Goal: Task Accomplishment & Management: Use online tool/utility

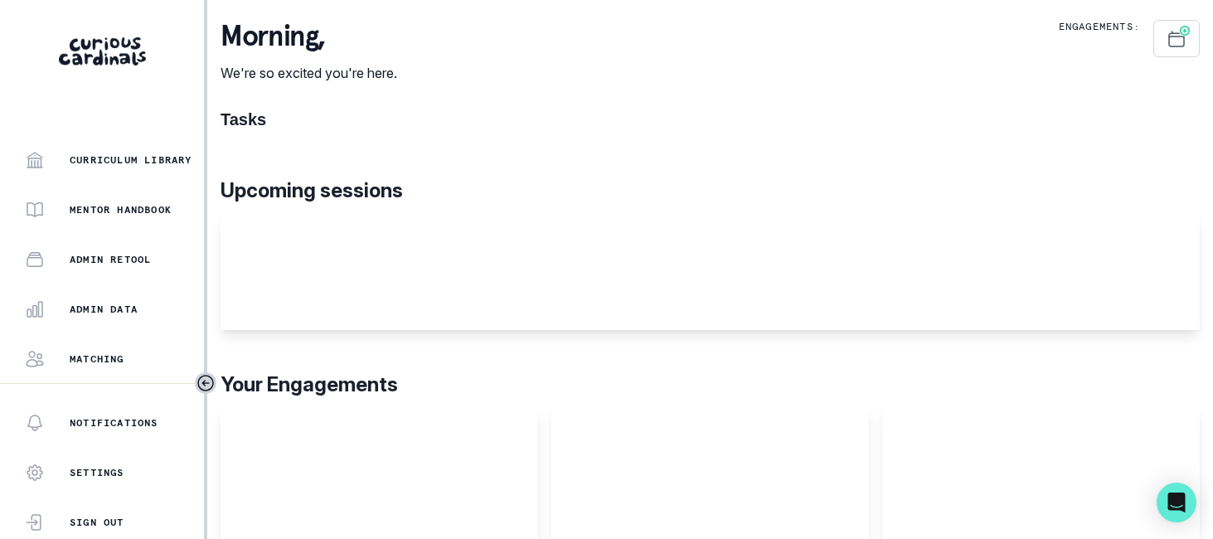
scroll to position [478, 0]
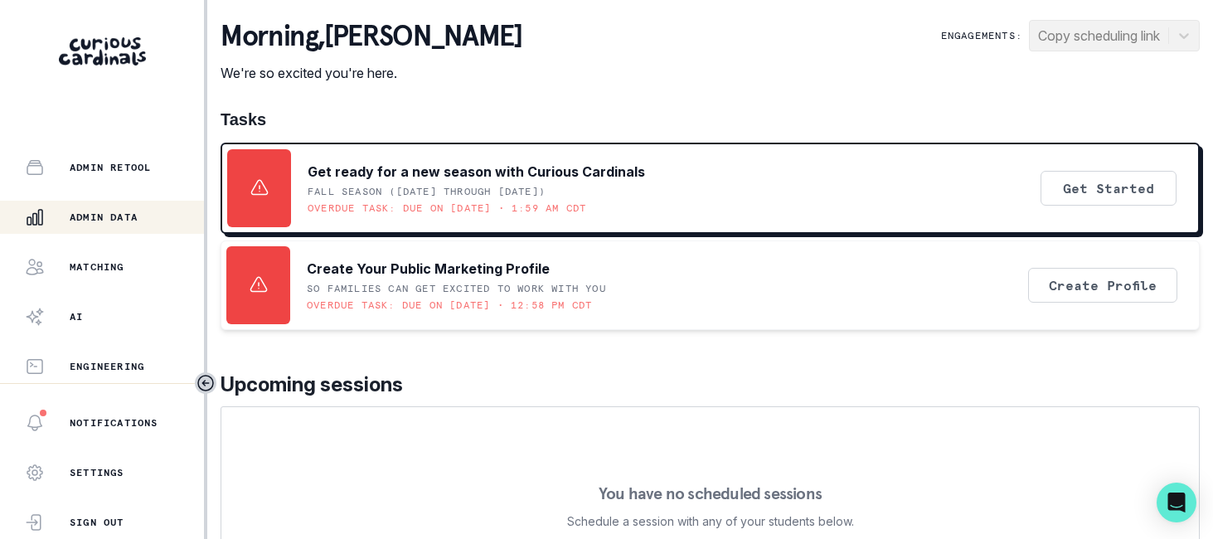
click at [108, 222] on p "Admin Data" at bounding box center [104, 217] width 68 height 13
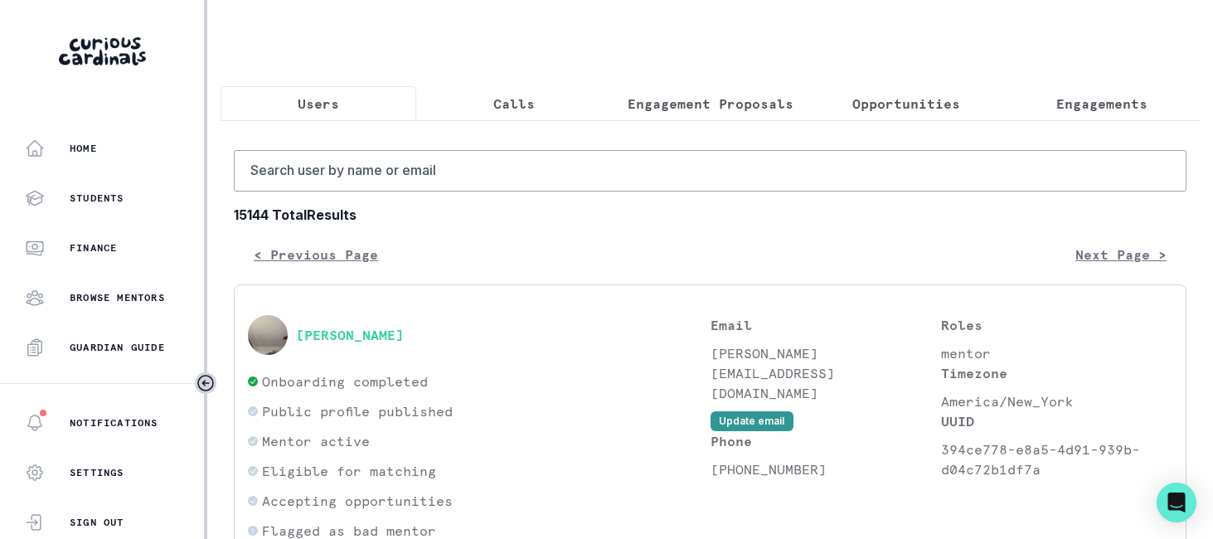
click at [852, 105] on p "Opportunities" at bounding box center [906, 104] width 108 height 20
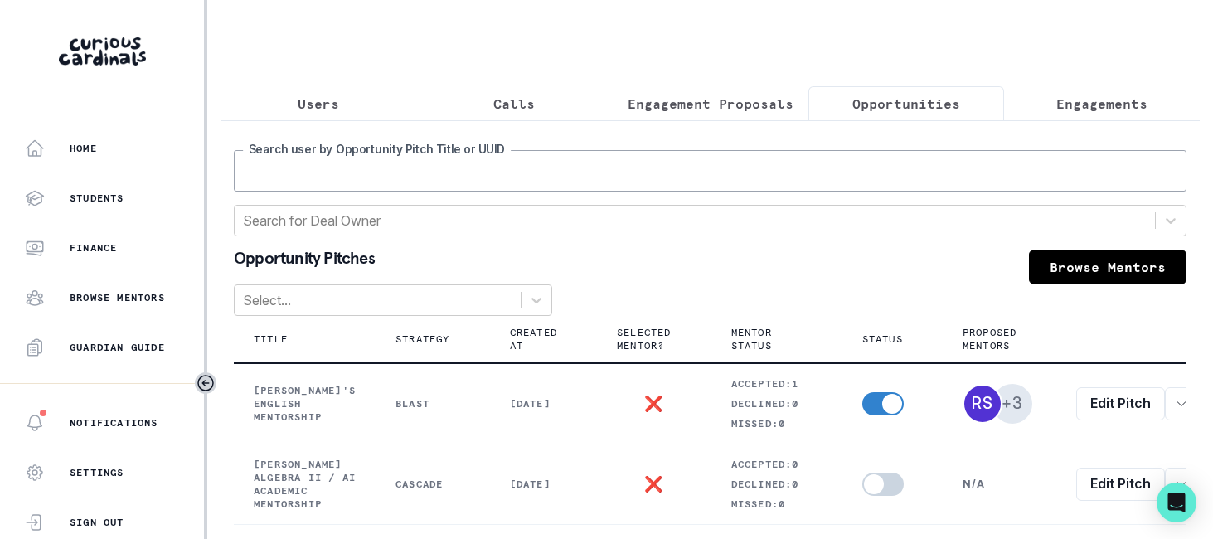
click at [785, 192] on input "Search user by Opportunity Pitch Title or UUID" at bounding box center [710, 170] width 953 height 41
type input "conor"
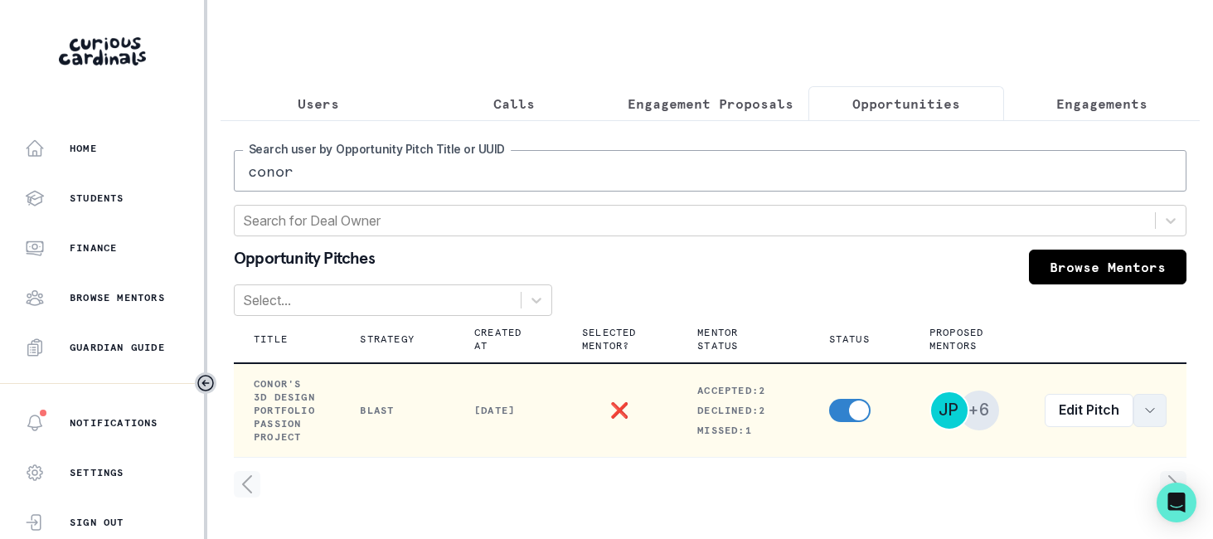
scroll to position [0, 20]
click at [1143, 417] on icon "row menu" at bounding box center [1149, 410] width 13 height 13
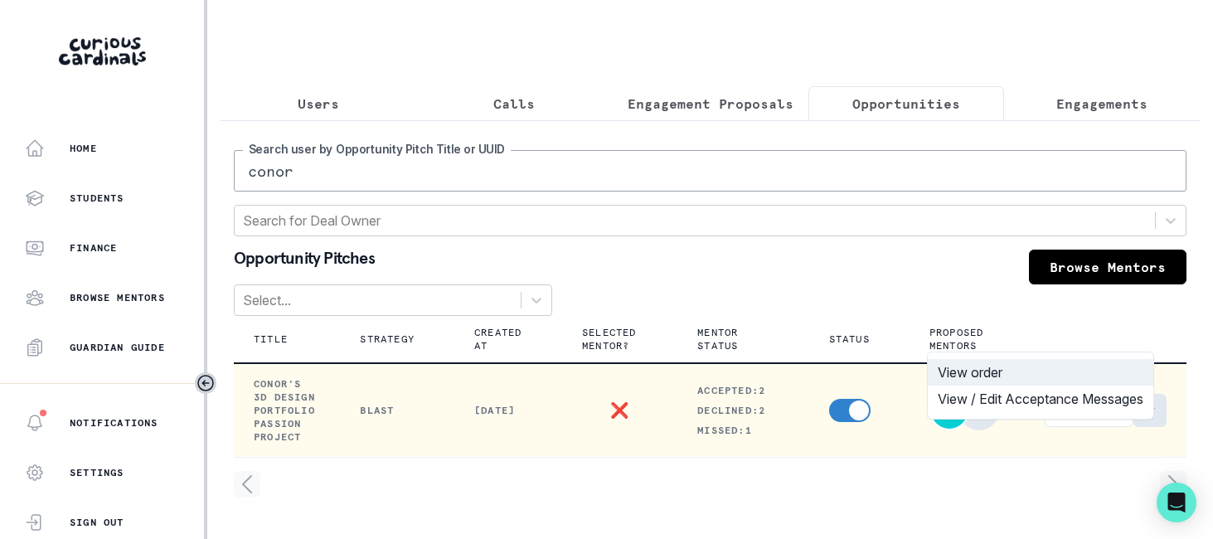
click at [1031, 376] on button "View order" at bounding box center [1041, 372] width 226 height 27
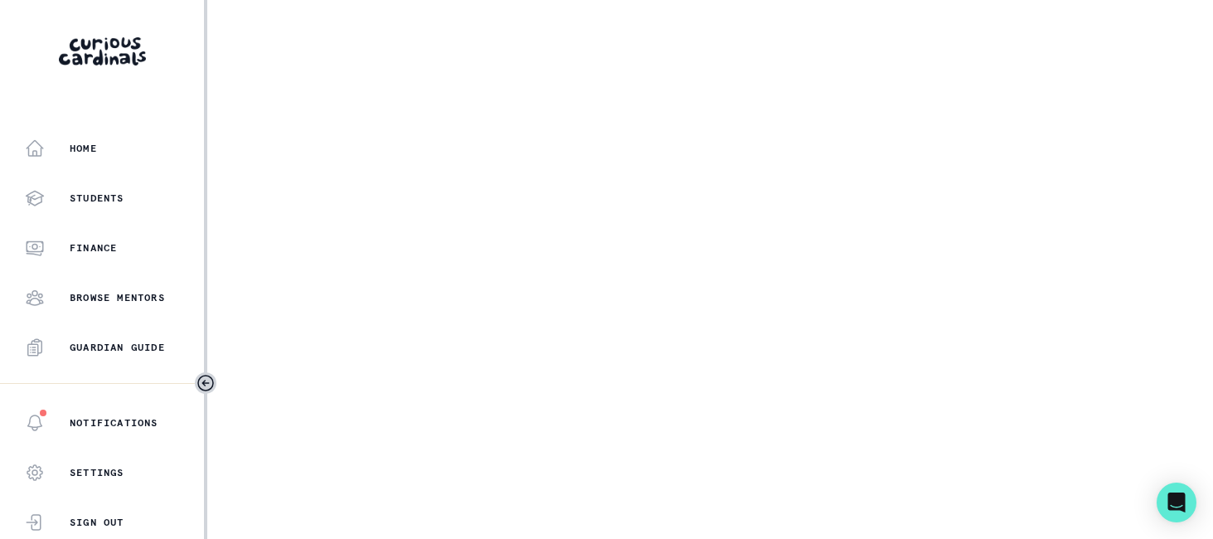
select select "17faa8e4-2b0e-4aee-abf5-4da8e9d87f5d"
select select "21823d02-daa7-4a80-ad24-84d14ee1f86c"
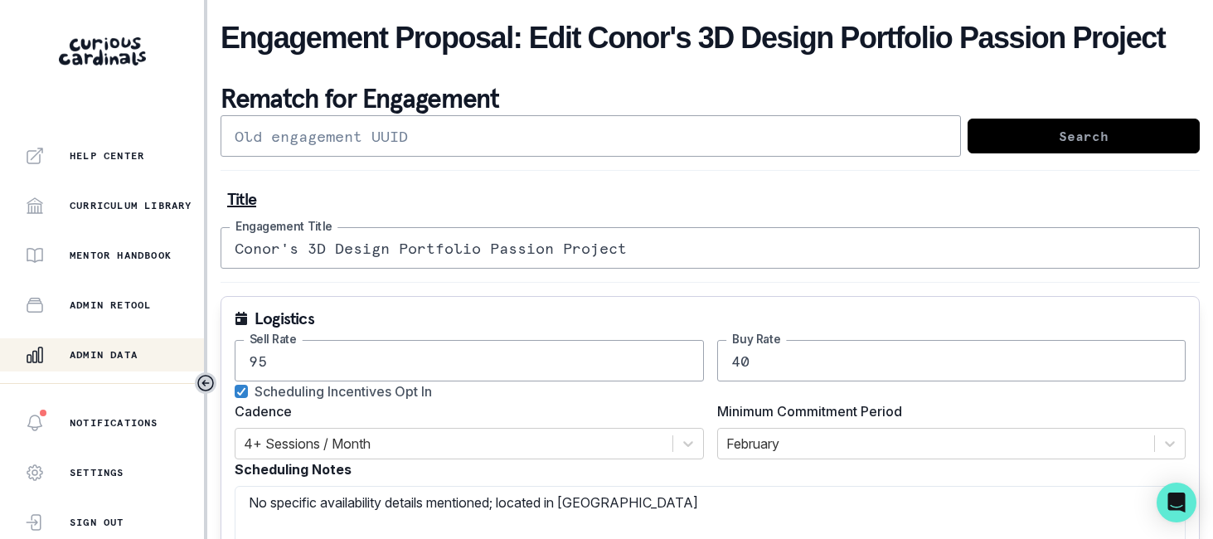
scroll to position [478, 0]
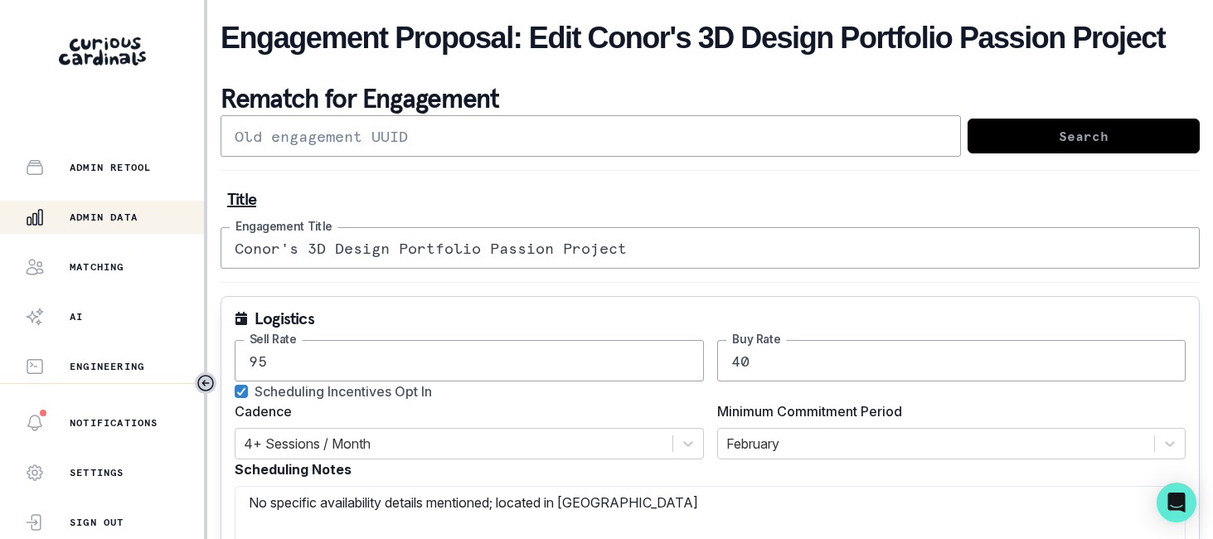
click at [99, 211] on p "Admin Data" at bounding box center [104, 217] width 68 height 13
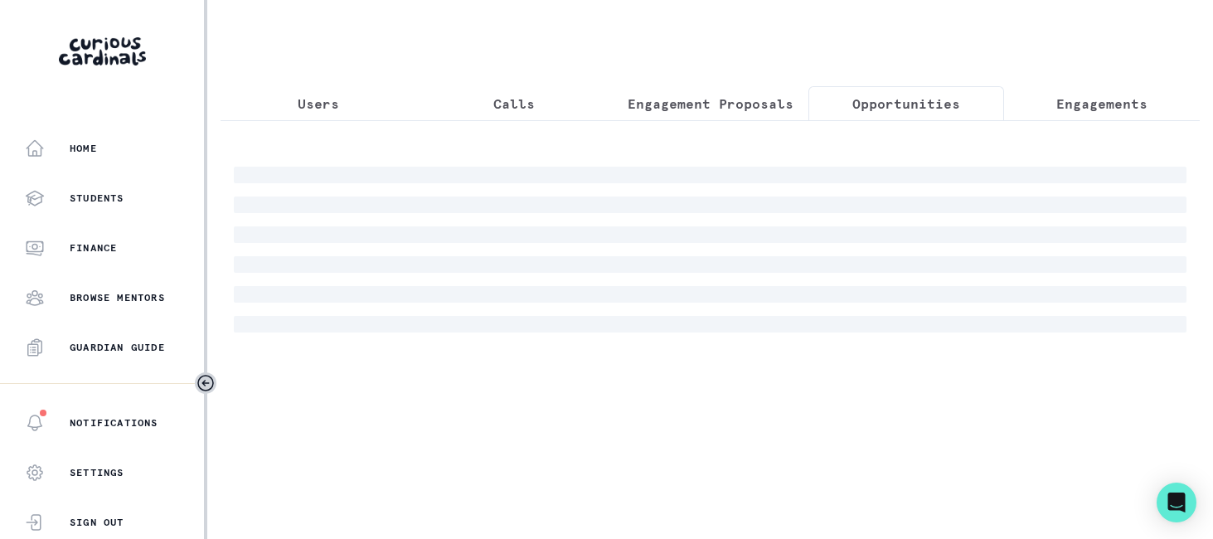
click at [911, 104] on p "Opportunities" at bounding box center [906, 104] width 108 height 20
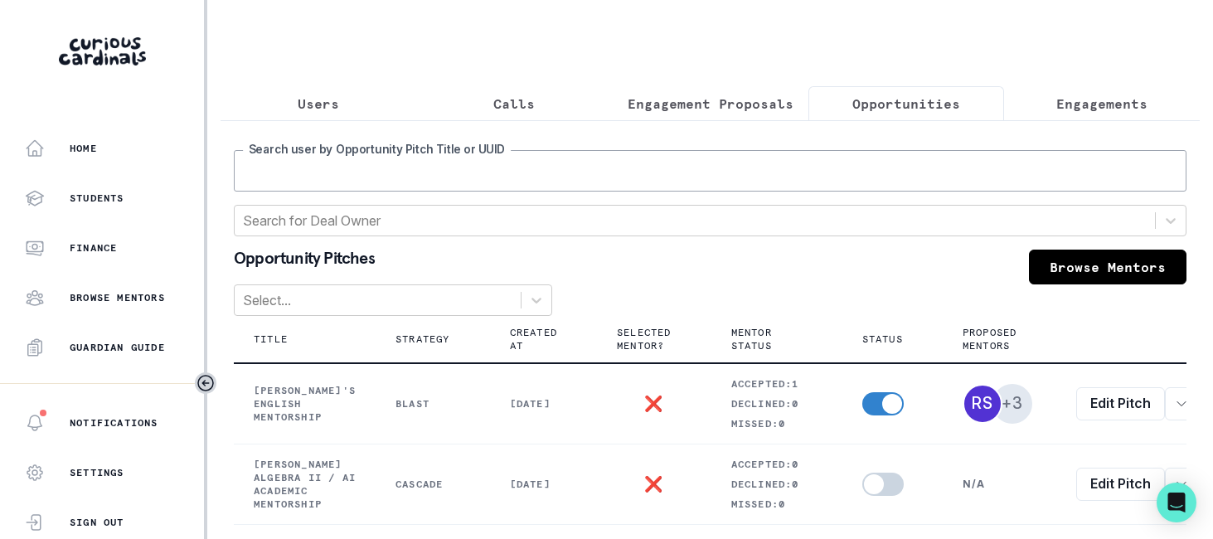
click at [750, 192] on input "Search user by Opportunity Pitch Title or UUID" at bounding box center [710, 170] width 953 height 41
type input "antara"
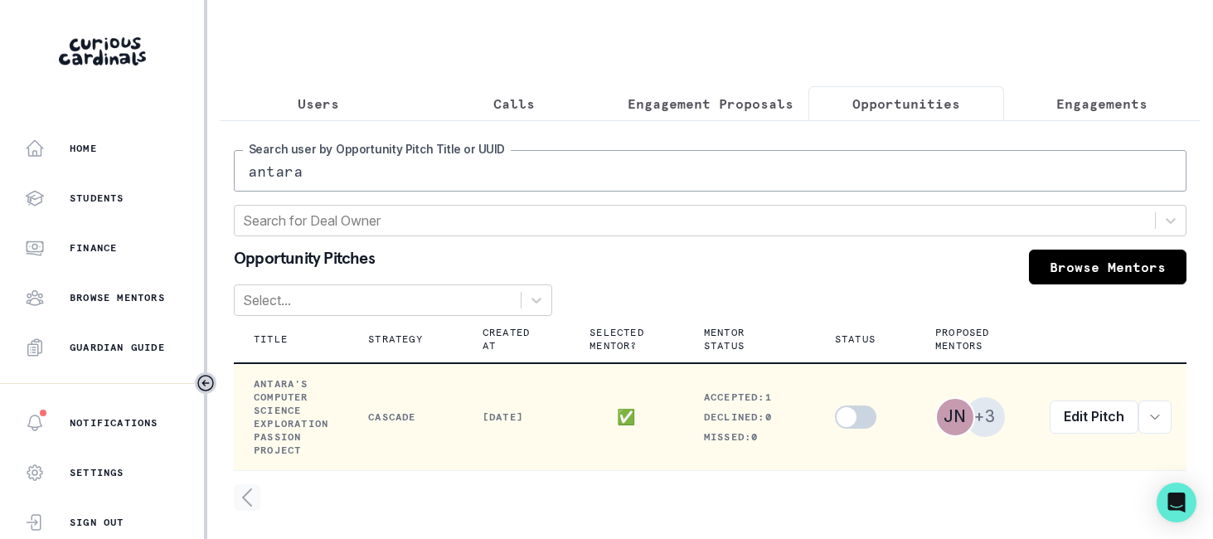
scroll to position [0, 34]
click at [1140, 434] on button "row menu" at bounding box center [1149, 416] width 33 height 33
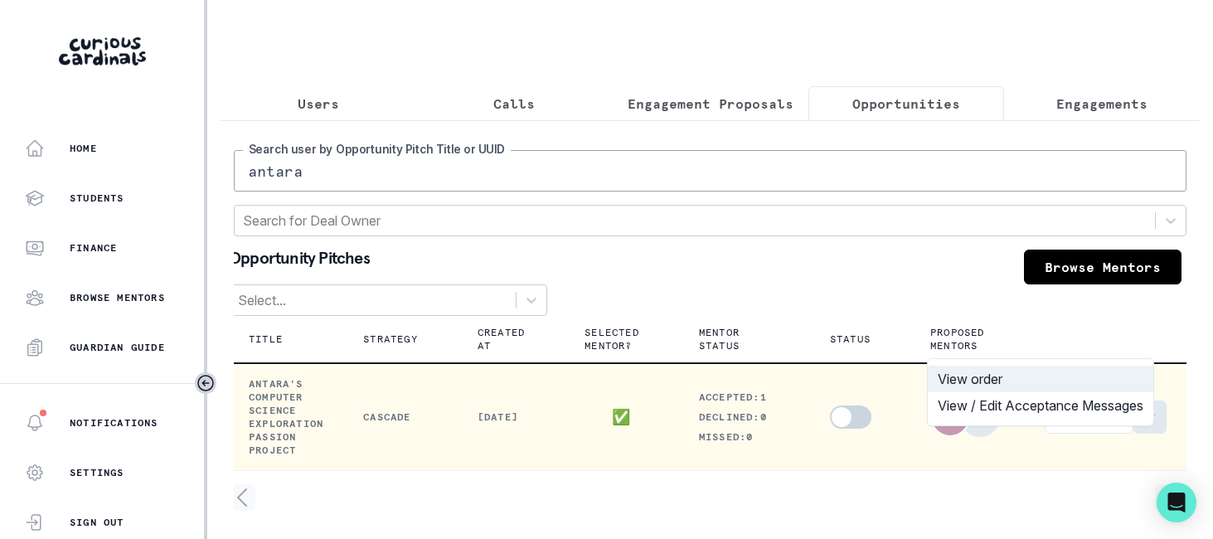
click at [1020, 386] on button "View order" at bounding box center [1041, 379] width 226 height 27
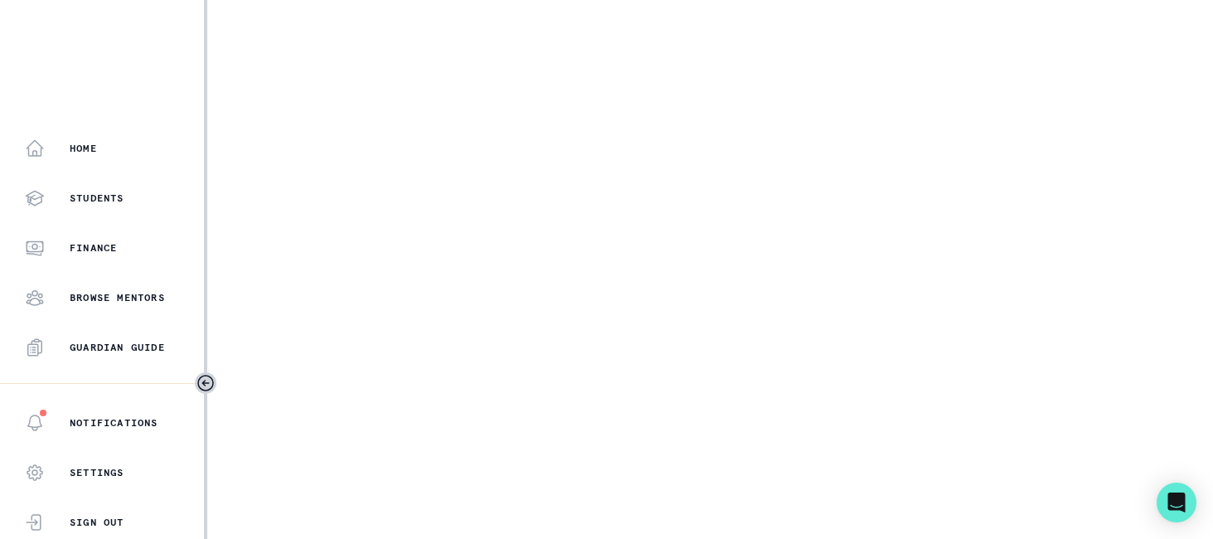
select select "2e0e0867-17d0-41a8-92b9-7b446b3bc83e"
select select "14775c00-7682-46fc-b8e9-ad1f6cb9f3a0"
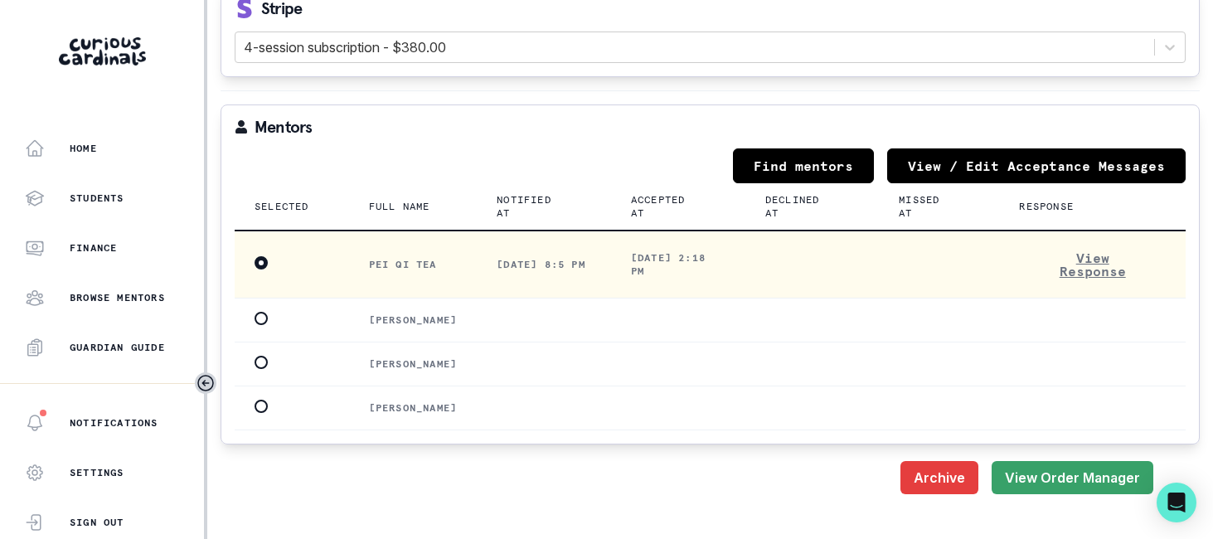
scroll to position [2394, 0]
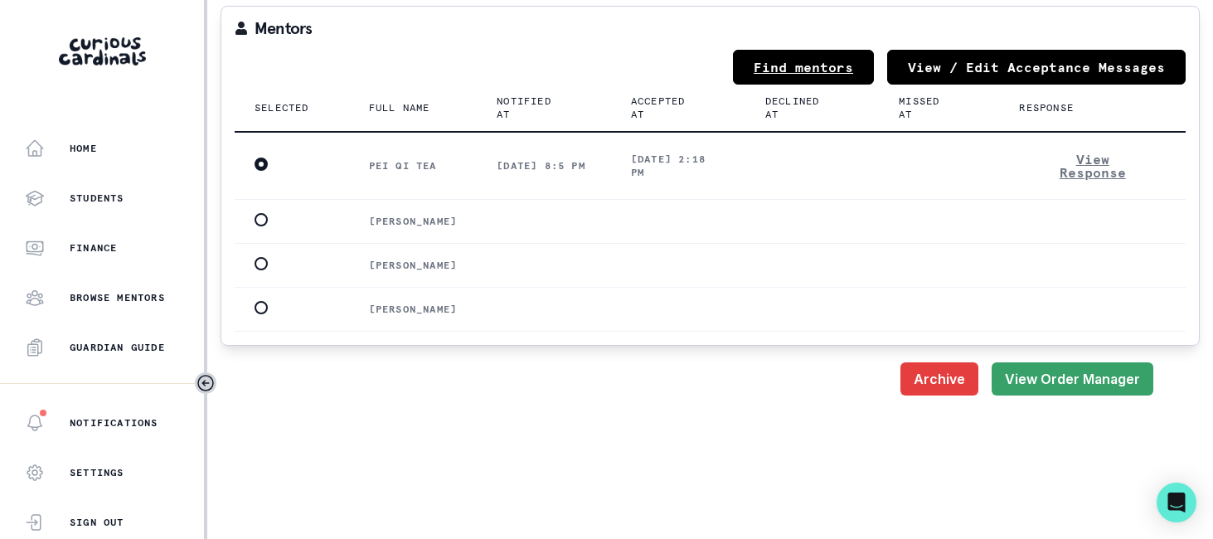
click at [764, 68] on link "Find mentors" at bounding box center [803, 67] width 141 height 35
